Goal: Task Accomplishment & Management: Use online tool/utility

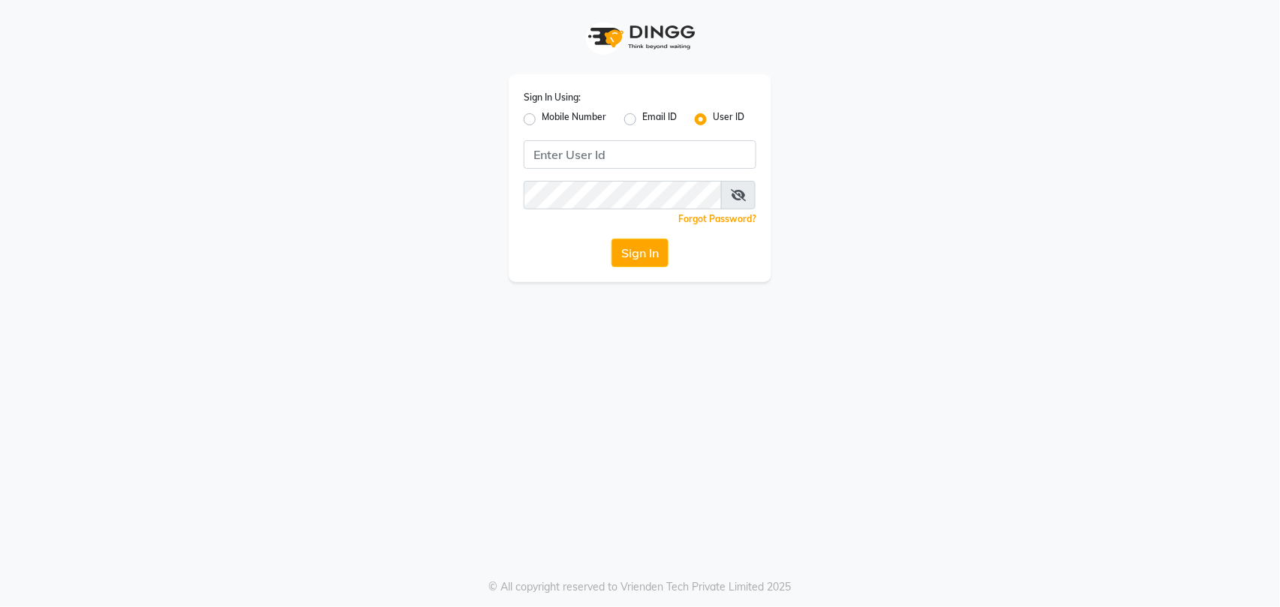
click at [542, 119] on label "Mobile Number" at bounding box center [574, 119] width 65 height 18
click at [542, 119] on input "Mobile Number" at bounding box center [547, 115] width 10 height 10
radio input "true"
radio input "false"
click at [653, 151] on input "Username" at bounding box center [665, 154] width 182 height 29
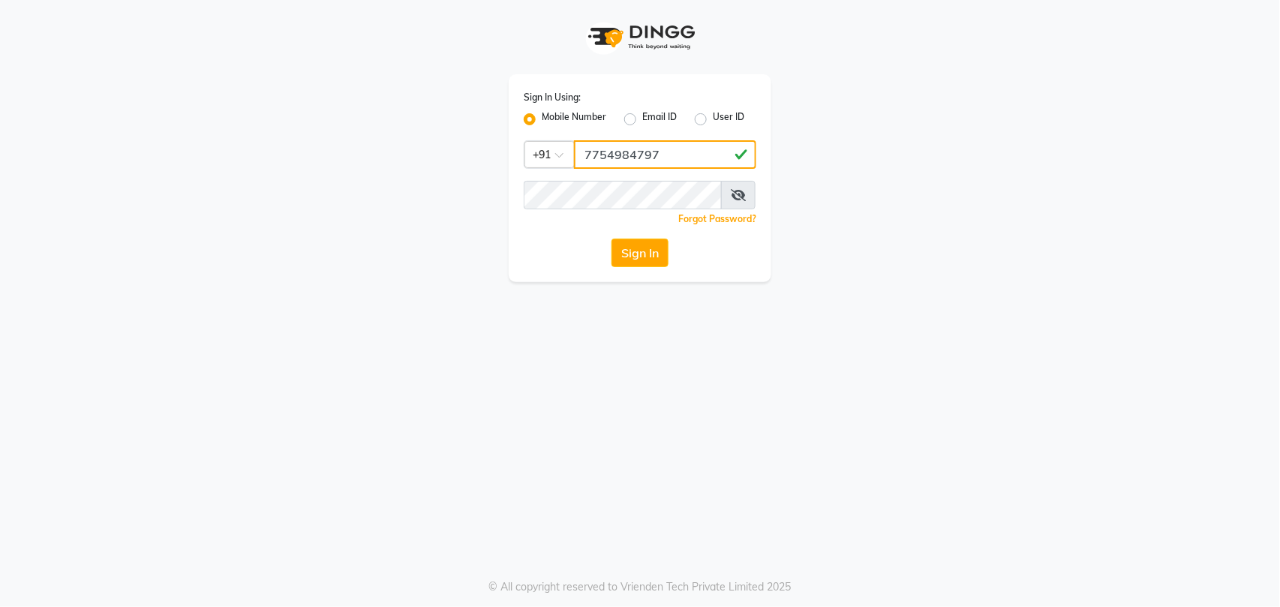
type input "7754984797"
click at [638, 257] on button "Sign In" at bounding box center [640, 253] width 57 height 29
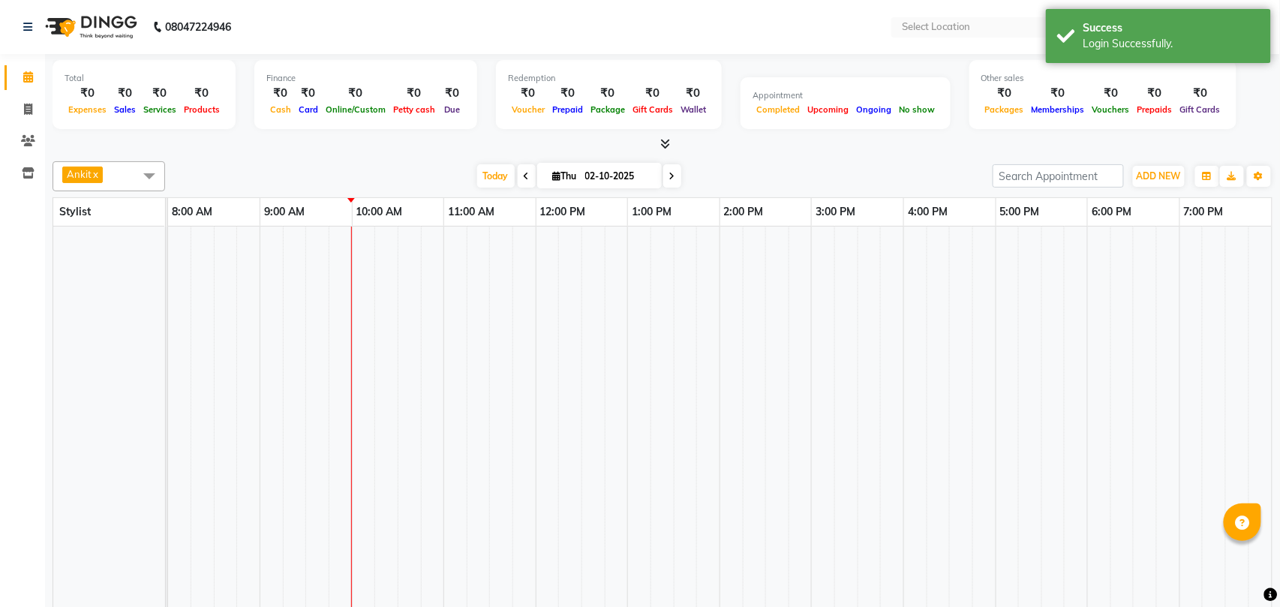
select select "en"
